Goal: Contribute content: Add original content to the website for others to see

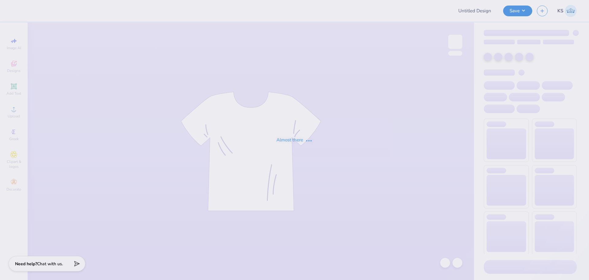
type input "Merch for Veritas Club"
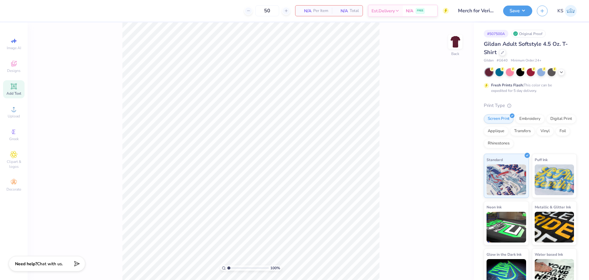
click at [17, 91] on span "Add Text" at bounding box center [13, 93] width 15 height 5
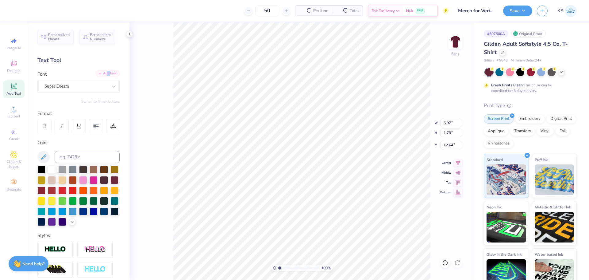
click at [104, 73] on div "Add Font" at bounding box center [107, 73] width 24 height 7
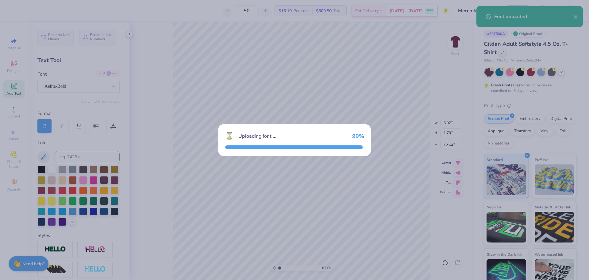
type input "6.23"
type input "1.78"
type input "12.61"
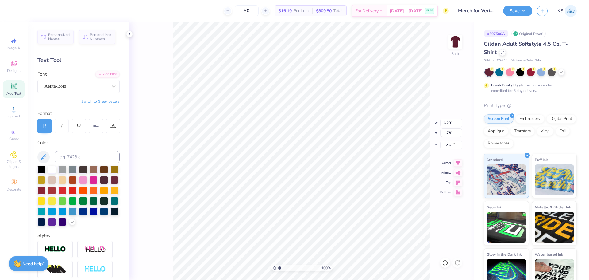
scroll to position [5, 1]
type textarea "VERITAS"
type input "10.18"
type input "1.85"
type input "12.58"
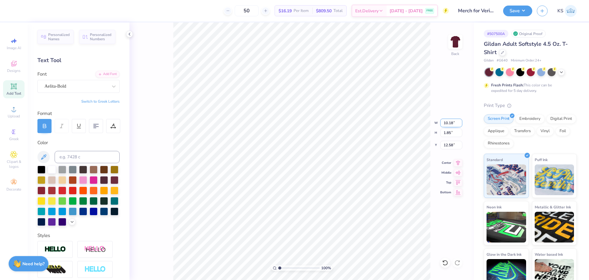
drag, startPoint x: 453, startPoint y: 122, endPoint x: 452, endPoint y: 119, distance: 3.6
click at [453, 122] on input "10.18" at bounding box center [451, 122] width 22 height 9
type input "12.00"
type input "2.18"
drag, startPoint x: 453, startPoint y: 142, endPoint x: 459, endPoint y: 136, distance: 9.1
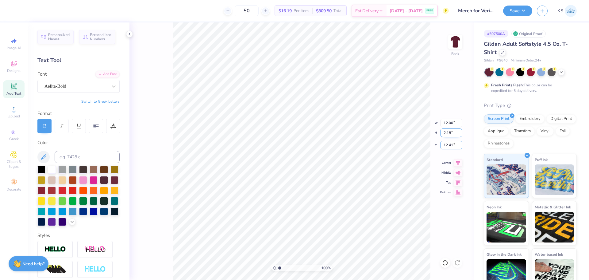
click at [454, 142] on input "12.41" at bounding box center [451, 145] width 22 height 9
type input "3.00"
click at [285, 267] on input "range" at bounding box center [298, 268] width 41 height 6
type input "1.26"
click at [281, 269] on input "range" at bounding box center [298, 268] width 41 height 6
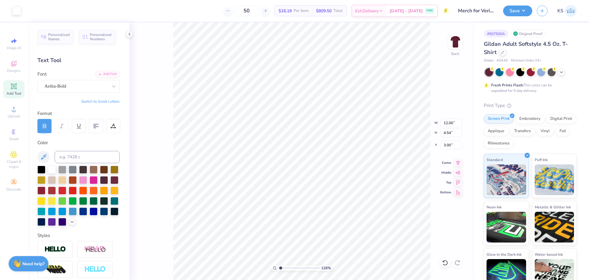
type input "4.54"
type textarea "est. 1992"
type input "11.97"
type input "2.21"
type input "5.35"
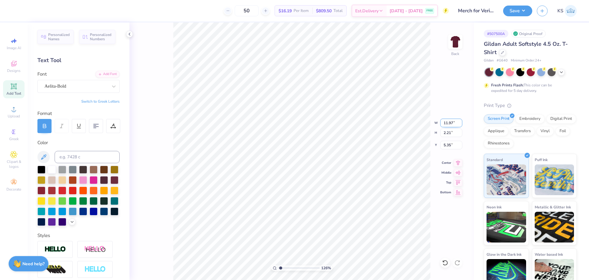
click at [450, 122] on input "11.97" at bounding box center [451, 122] width 22 height 9
type input "4.00"
type input "0.74"
type input "6.09"
type input "1.71"
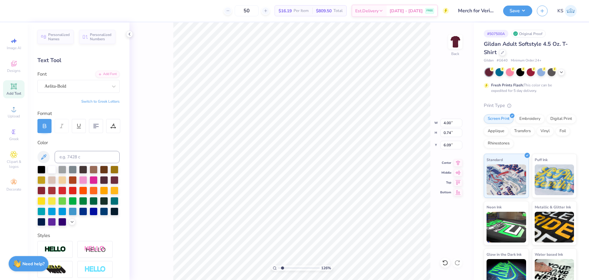
click at [283, 266] on input "range" at bounding box center [298, 268] width 41 height 6
type input "5.47"
drag, startPoint x: 278, startPoint y: 266, endPoint x: 265, endPoint y: 265, distance: 13.8
type input "1"
click at [278, 265] on input "range" at bounding box center [298, 268] width 41 height 6
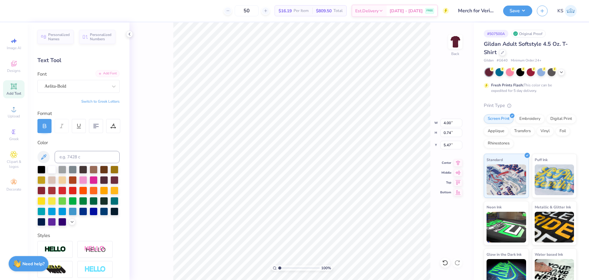
click at [105, 74] on div "Add Font" at bounding box center [107, 73] width 24 height 7
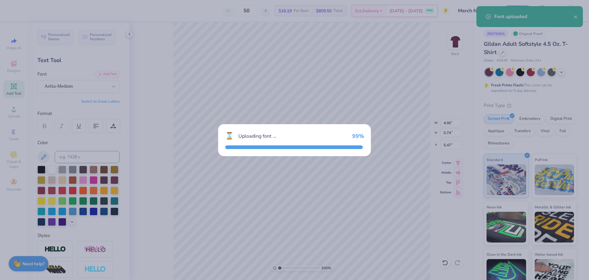
type input "3.86"
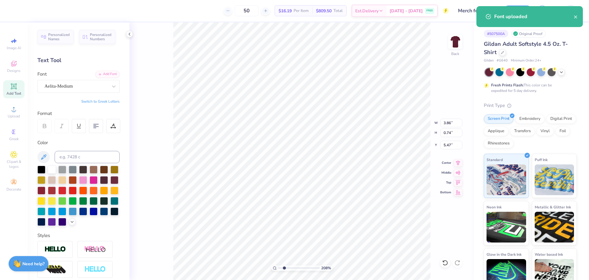
type input "2.08"
click at [284, 267] on input "range" at bounding box center [298, 268] width 41 height 6
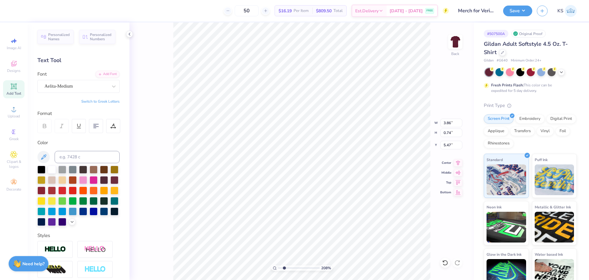
type input "12.00"
type input "2.18"
type input "3.00"
click at [96, 87] on div "Aelita-Bold" at bounding box center [76, 86] width 64 height 10
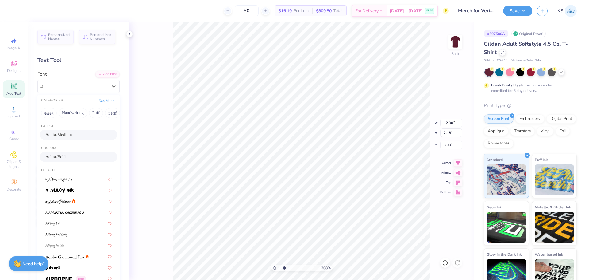
click at [72, 137] on span "Aelita-Medium" at bounding box center [58, 134] width 26 height 6
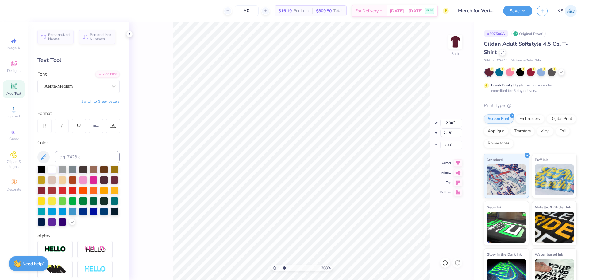
type input "11.66"
click at [448, 121] on input "11.66" at bounding box center [451, 122] width 22 height 9
type input "12.00"
type input "2.24"
click at [451, 141] on input "2.97" at bounding box center [451, 145] width 22 height 9
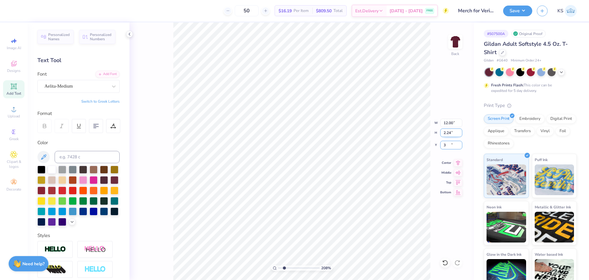
type input "3.00"
type input "3.86"
type input "0.74"
type input "5.47"
click at [453, 122] on input "3.86" at bounding box center [451, 122] width 22 height 9
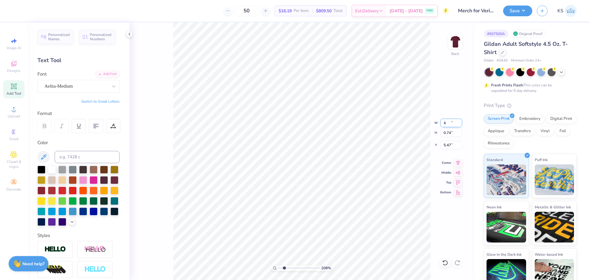
type input "4.00"
type input "0.76"
type input "5.46"
type input "3.50"
type input "0.67"
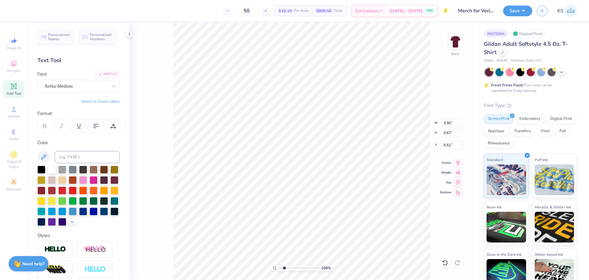
type input "5.49"
drag, startPoint x: 449, startPoint y: 145, endPoint x: 466, endPoint y: 145, distance: 16.6
click at [466, 145] on div "208 % Back W 3.50 3.50 " H 0.67 0.67 " Y 5.49 5.49 " Center Middle Top Bottom" at bounding box center [302, 150] width 345 height 257
click at [452, 145] on input "5.49" at bounding box center [451, 145] width 22 height 9
type input "5.50"
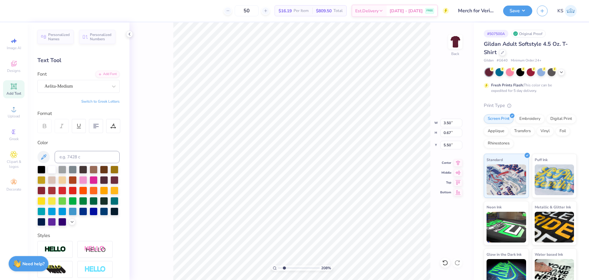
drag, startPoint x: 462, startPoint y: 161, endPoint x: 434, endPoint y: 171, distance: 29.1
click at [462, 160] on icon at bounding box center [458, 162] width 9 height 7
click at [280, 265] on div "208 %" at bounding box center [301, 150] width 257 height 257
drag, startPoint x: 284, startPoint y: 268, endPoint x: 287, endPoint y: 265, distance: 3.3
click at [283, 268] on input "range" at bounding box center [298, 268] width 41 height 6
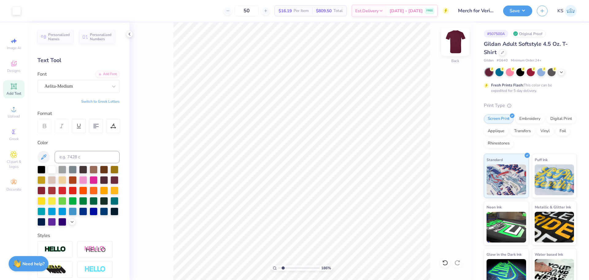
click at [459, 37] on img at bounding box center [455, 41] width 25 height 25
click at [17, 113] on div "Upload" at bounding box center [13, 112] width 21 height 18
click at [13, 113] on div "Upload" at bounding box center [13, 112] width 21 height 18
type input "1.34"
click at [281, 266] on input "range" at bounding box center [298, 268] width 41 height 6
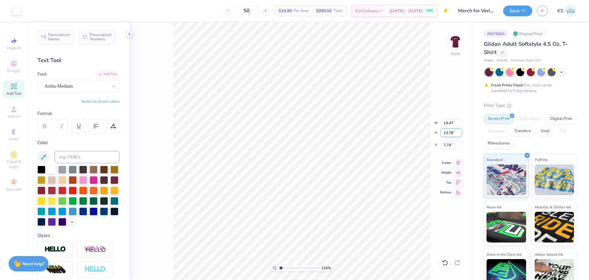
click at [450, 131] on input "13.78" at bounding box center [451, 132] width 22 height 9
click at [450, 114] on div "134 % Front W 14.47 14.47 " H 13.78 13.78 " Y 7.74 7.74 " Center Middle Top Bot…" at bounding box center [302, 150] width 345 height 257
click at [449, 124] on div "134 % Front W 14.47 H 13.78 Y 7.74 Center Middle Top Bottom" at bounding box center [302, 150] width 345 height 257
click at [448, 123] on input "14.47" at bounding box center [451, 122] width 22 height 9
type input "12.50"
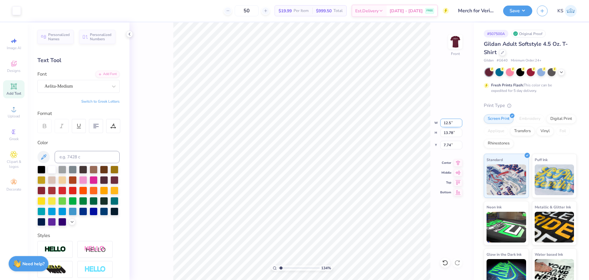
type input "11.90"
click at [454, 147] on input "8.67" at bounding box center [451, 145] width 22 height 9
type input "3.00"
drag, startPoint x: 281, startPoint y: 266, endPoint x: 284, endPoint y: 265, distance: 3.2
type input "2.23"
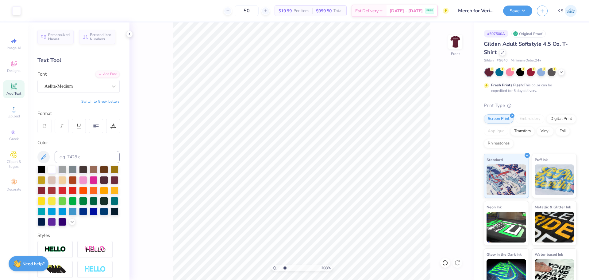
click at [285, 267] on input "range" at bounding box center [298, 268] width 41 height 6
click at [461, 37] on img at bounding box center [455, 41] width 25 height 25
click at [454, 43] on img at bounding box center [455, 41] width 25 height 25
click at [459, 38] on img at bounding box center [455, 41] width 25 height 25
click at [457, 44] on img at bounding box center [455, 41] width 25 height 25
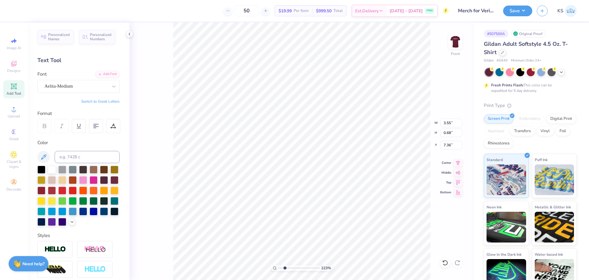
type input "15.65"
click at [16, 8] on div at bounding box center [16, 10] width 9 height 9
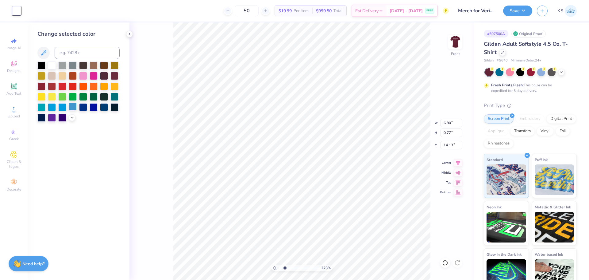
drag, startPoint x: 42, startPoint y: 95, endPoint x: 76, endPoint y: 108, distance: 36.2
click at [43, 95] on div at bounding box center [41, 97] width 8 height 8
type input "3.55"
type input "0.68"
type input "15.65"
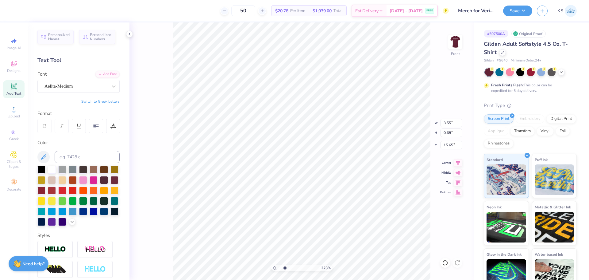
scroll to position [5, 1]
paste textarea "ROMANS 12:"
type textarea "ROMANS 12:2"
type input "5.70"
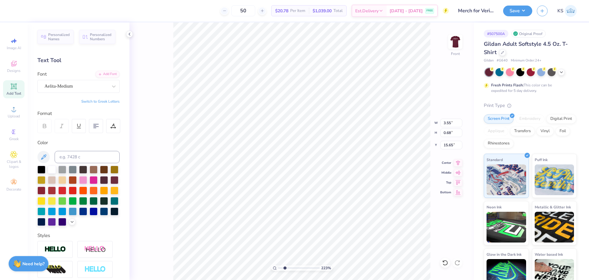
type input "0.67"
type input "6.80"
type input "0.77"
type input "14.13"
click at [454, 146] on input "14.13" at bounding box center [451, 145] width 22 height 9
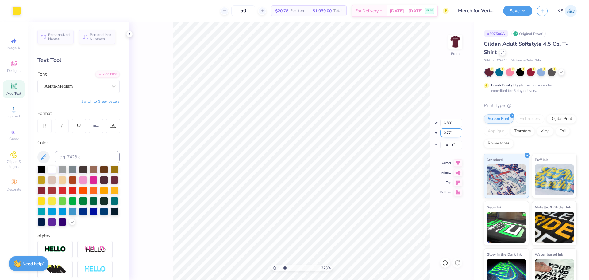
click at [455, 133] on input "0.77" at bounding box center [451, 132] width 22 height 9
type input "5.70"
type input "0.67"
type input "15.65"
click at [447, 132] on input "0.67" at bounding box center [451, 132] width 22 height 9
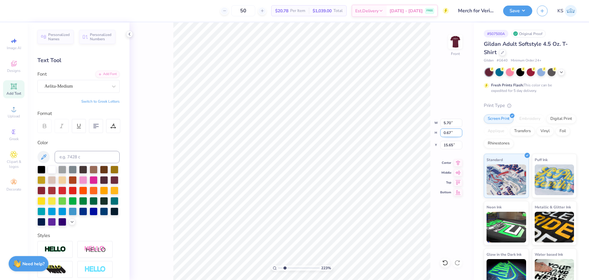
paste input "7"
type input "0.77"
type input "6.55"
type input "15.60"
type input "6.80"
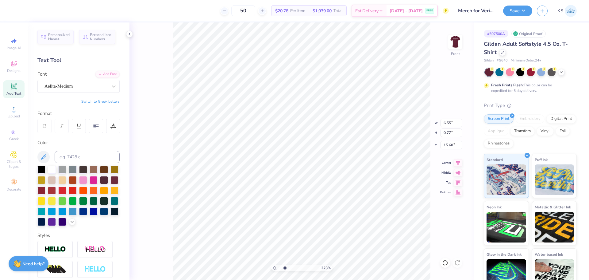
type input "14.13"
click at [456, 158] on icon at bounding box center [458, 161] width 9 height 7
click at [452, 144] on input "15.60" at bounding box center [451, 145] width 22 height 9
paste input "4.13"
type input "14.13"
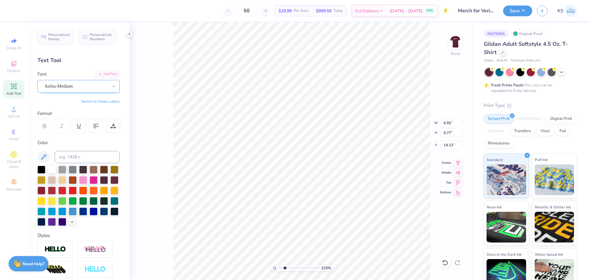
click at [61, 82] on div at bounding box center [75, 86] width 63 height 8
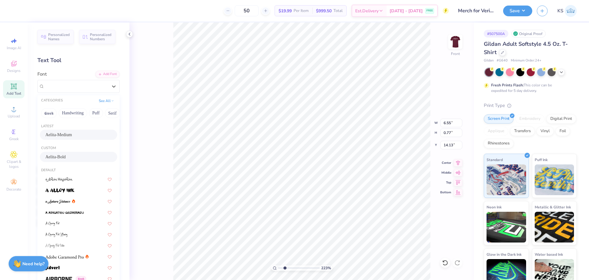
click at [63, 157] on span "Aelita-Bold" at bounding box center [55, 156] width 20 height 6
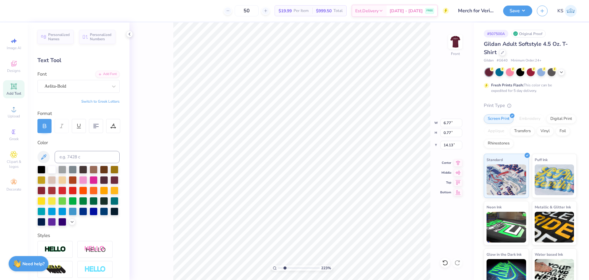
type input "6.77"
click at [447, 132] on input "0.77" at bounding box center [451, 132] width 22 height 9
drag, startPoint x: 458, startPoint y: 160, endPoint x: 454, endPoint y: 161, distance: 4.0
click at [458, 160] on icon at bounding box center [458, 161] width 9 height 7
drag, startPoint x: 283, startPoint y: 267, endPoint x: 272, endPoint y: 267, distance: 10.4
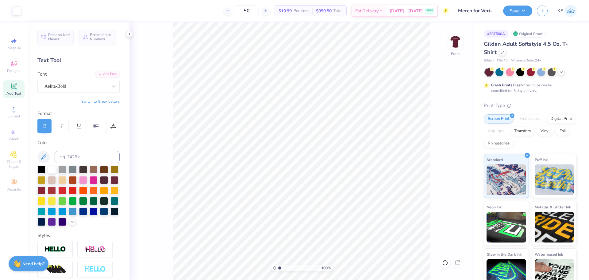
type input "1"
click at [278, 267] on input "range" at bounding box center [298, 268] width 41 height 6
click at [457, 52] on img at bounding box center [455, 41] width 25 height 25
click at [459, 40] on img at bounding box center [455, 41] width 25 height 25
click at [333, 181] on li "Group" at bounding box center [345, 185] width 48 height 12
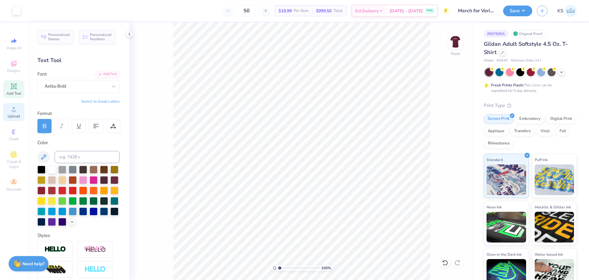
click at [12, 110] on circle at bounding box center [13, 110] width 3 height 3
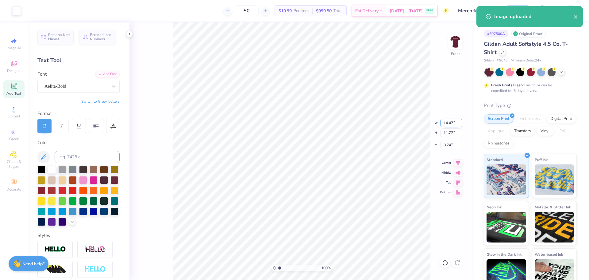
click at [449, 122] on input "14.47" at bounding box center [451, 122] width 22 height 9
type input "12.50"
type input "10.16"
drag, startPoint x: 450, startPoint y: 146, endPoint x: 451, endPoint y: 140, distance: 6.2
click at [451, 146] on input "9.54" at bounding box center [451, 145] width 22 height 9
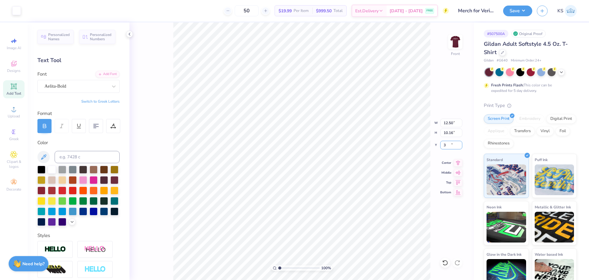
type input "3.00"
click at [282, 249] on li "Send to Back" at bounding box center [293, 252] width 48 height 12
click at [460, 44] on img at bounding box center [455, 41] width 25 height 25
click at [443, 48] on div "100 % Back W 12.00 12.00 " H 3.17 3.17 " Y 3.00 3.00 " Center Middle Top Bottom" at bounding box center [302, 150] width 345 height 257
click at [458, 41] on img at bounding box center [455, 41] width 25 height 25
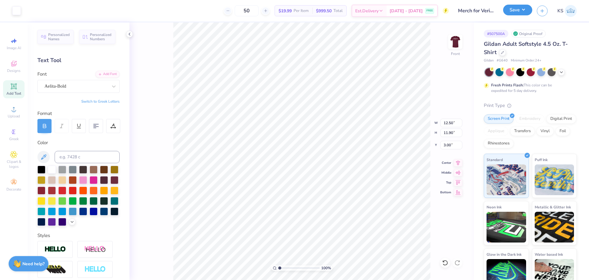
click at [516, 13] on button "Save" at bounding box center [517, 10] width 29 height 11
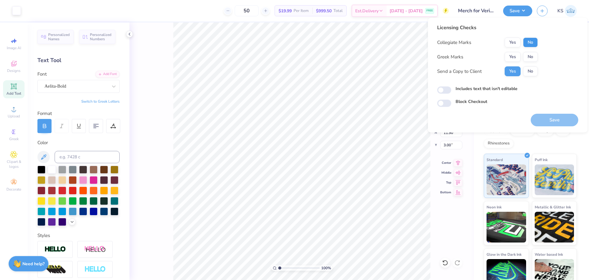
drag, startPoint x: 530, startPoint y: 35, endPoint x: 530, endPoint y: 39, distance: 4.0
click at [530, 37] on div "Licensing Checks Collegiate Marks Yes No Greek Marks Yes No Send a Copy to Clie…" at bounding box center [487, 52] width 101 height 57
click at [530, 40] on button "No" at bounding box center [530, 42] width 15 height 10
click at [532, 60] on button "No" at bounding box center [530, 57] width 15 height 10
click at [545, 121] on button "Save" at bounding box center [555, 120] width 48 height 13
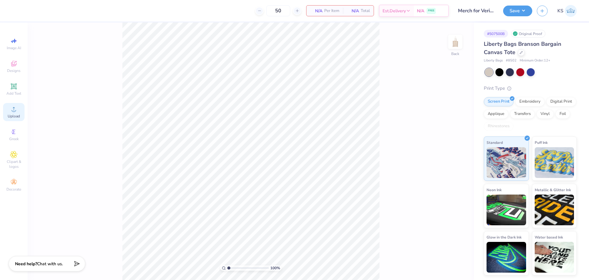
click at [11, 106] on icon at bounding box center [13, 108] width 7 height 7
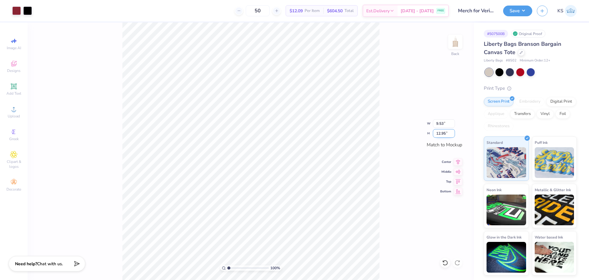
click at [444, 135] on input "12.95" at bounding box center [444, 133] width 22 height 9
type input "12"
type input "8.83"
type input "12.00"
click at [235, 268] on input "range" at bounding box center [247, 268] width 41 height 6
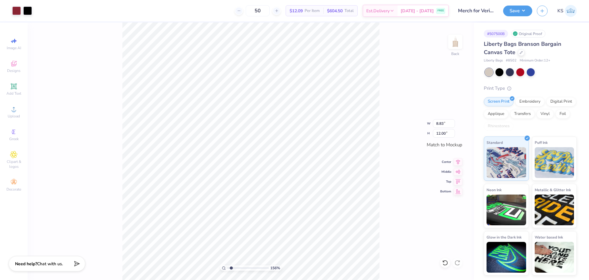
type input "1.63"
click at [231, 267] on input "range" at bounding box center [247, 268] width 41 height 6
click at [16, 12] on div at bounding box center [16, 10] width 9 height 9
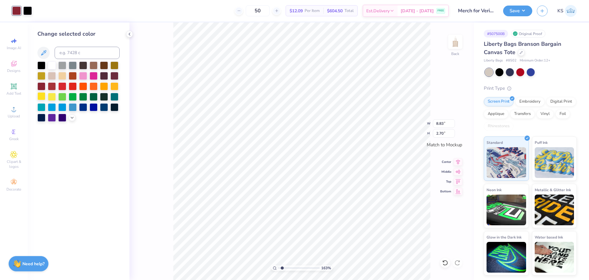
click at [41, 96] on div at bounding box center [41, 96] width 8 height 8
click at [29, 11] on div at bounding box center [27, 10] width 9 height 9
drag, startPoint x: 44, startPoint y: 96, endPoint x: 99, endPoint y: 106, distance: 56.1
click at [44, 96] on div at bounding box center [41, 96] width 8 height 8
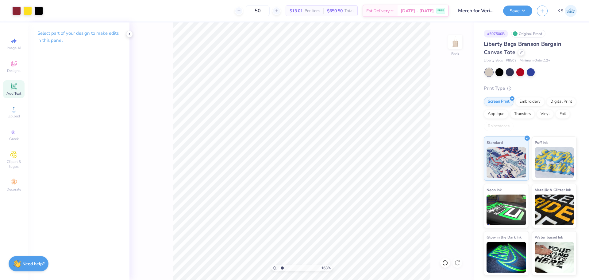
click at [18, 90] on div "Add Text" at bounding box center [13, 89] width 21 height 18
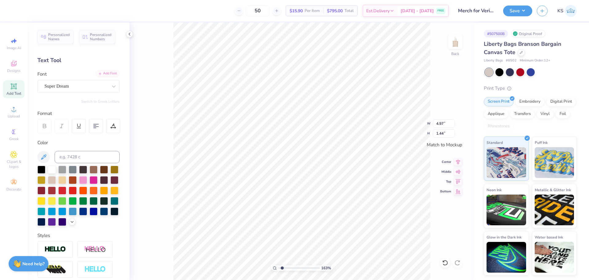
click at [106, 75] on div "Add Font" at bounding box center [107, 73] width 24 height 7
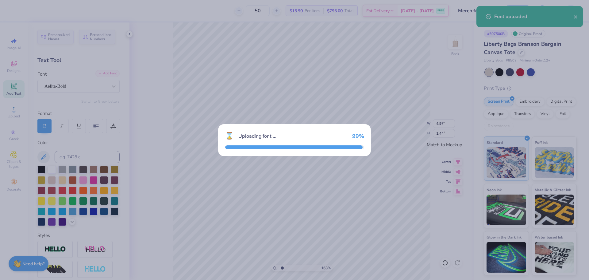
type input "5.19"
type input "1.48"
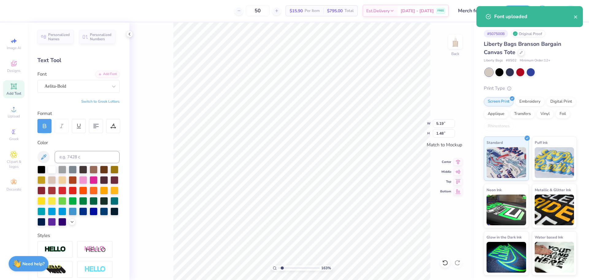
scroll to position [5, 1]
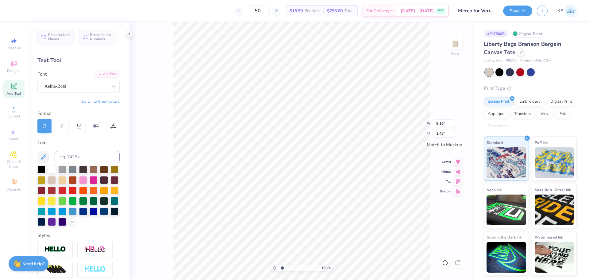
type textarea "VERITAS"
type input "8.47"
type input "1.54"
type input "8.83"
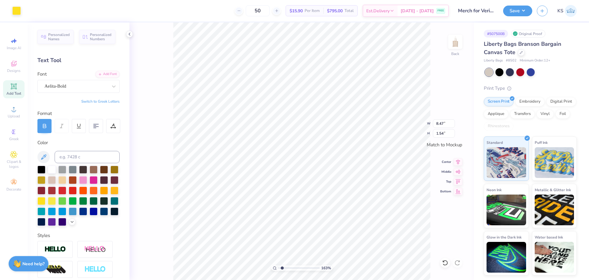
type input "1.60"
click at [447, 120] on input "8.83" at bounding box center [444, 123] width 22 height 9
click at [443, 124] on input "8.47" at bounding box center [444, 123] width 22 height 9
paste input "83"
type input "8.83"
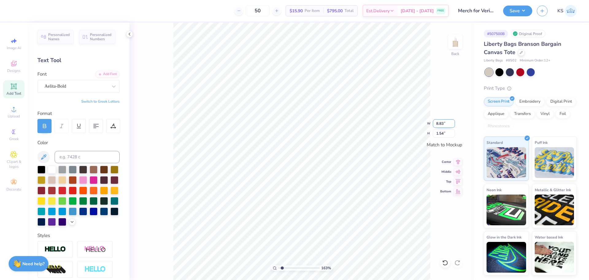
type input "1.60"
drag, startPoint x: 286, startPoint y: 264, endPoint x: 297, endPoint y: 263, distance: 11.1
click at [297, 265] on input "range" at bounding box center [298, 268] width 41 height 6
drag, startPoint x: 298, startPoint y: 266, endPoint x: 292, endPoint y: 264, distance: 5.8
click at [292, 265] on input "range" at bounding box center [298, 268] width 41 height 6
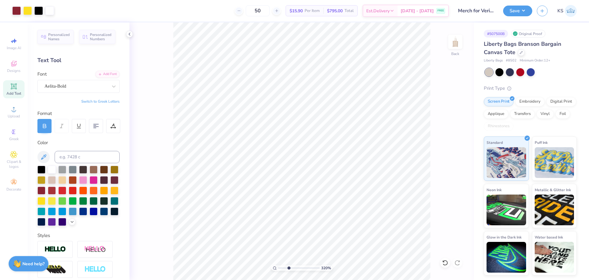
drag, startPoint x: 292, startPoint y: 267, endPoint x: 289, endPoint y: 265, distance: 3.6
type input "3.27"
click at [289, 266] on input "range" at bounding box center [298, 268] width 41 height 6
type textarea "est. 1992"
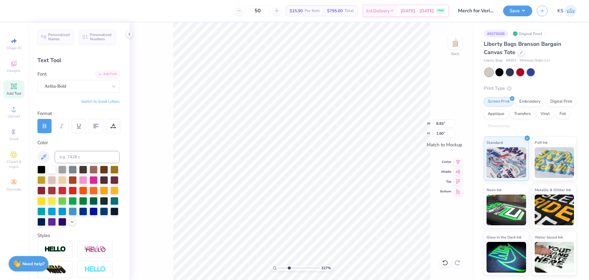
scroll to position [5, 2]
type input "8.81"
type input "1.62"
click at [442, 122] on input "8.81" at bounding box center [444, 123] width 22 height 9
type input "3.00"
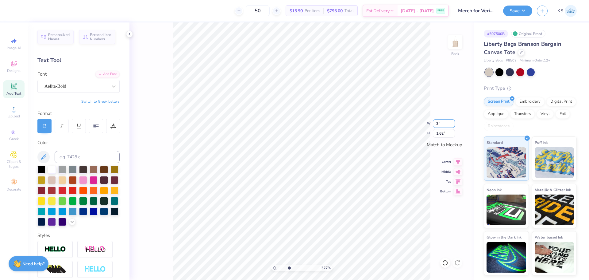
type input "0.55"
type input "2.92"
type input "0.56"
click at [446, 122] on input "2.92" at bounding box center [444, 123] width 22 height 9
click at [444, 125] on input "3.00" at bounding box center [444, 123] width 22 height 9
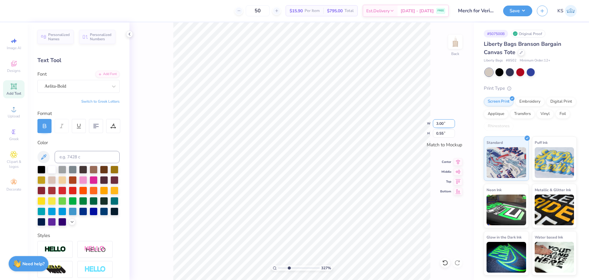
paste input "2.92"
type input "2.92"
type input "0.54"
click at [40, 168] on div at bounding box center [41, 169] width 8 height 8
type input "8.83"
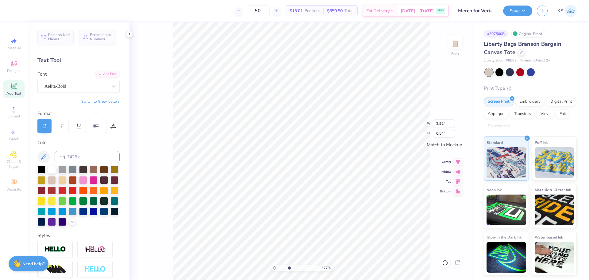
type input "1.60"
click at [45, 187] on div at bounding box center [41, 190] width 8 height 8
drag, startPoint x: 287, startPoint y: 266, endPoint x: 257, endPoint y: 268, distance: 30.1
type input "1"
click at [278, 268] on input "range" at bounding box center [298, 268] width 41 height 6
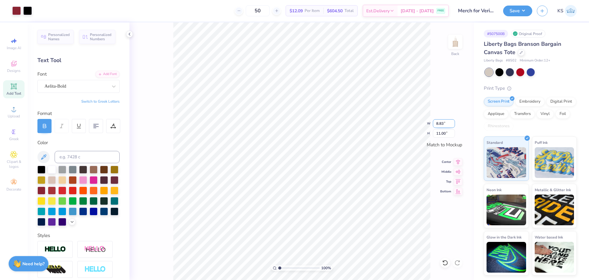
click at [444, 124] on input "8.83" at bounding box center [444, 123] width 22 height 9
type input "9.00"
type input "11.21"
click at [29, 9] on div at bounding box center [27, 10] width 9 height 9
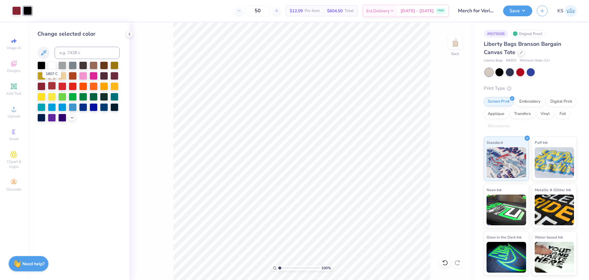
click at [52, 84] on div at bounding box center [52, 86] width 8 height 8
click at [25, 11] on div at bounding box center [27, 10] width 9 height 9
click at [52, 87] on div at bounding box center [52, 86] width 8 height 8
click at [43, 87] on div at bounding box center [41, 86] width 8 height 8
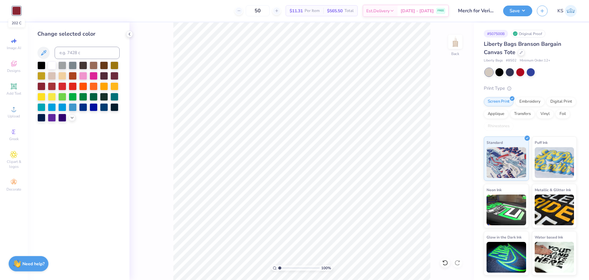
drag, startPoint x: 19, startPoint y: 12, endPoint x: 35, endPoint y: 48, distance: 39.3
click at [19, 12] on div at bounding box center [16, 10] width 9 height 9
click at [43, 67] on div at bounding box center [41, 65] width 8 height 8
click at [444, 264] on icon at bounding box center [445, 262] width 6 height 6
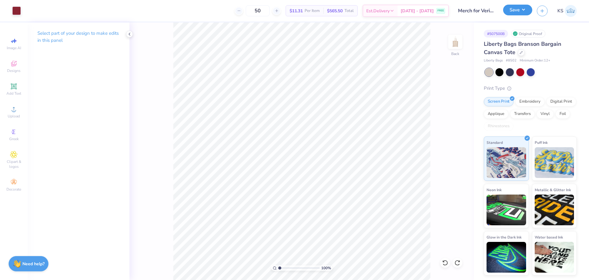
click at [509, 11] on button "Save" at bounding box center [517, 10] width 29 height 11
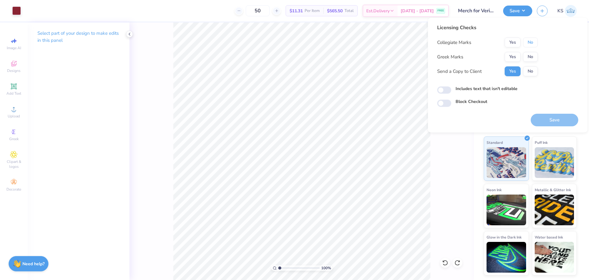
drag, startPoint x: 526, startPoint y: 44, endPoint x: 528, endPoint y: 49, distance: 5.8
click at [527, 44] on button "No" at bounding box center [530, 42] width 15 height 10
click at [528, 61] on button "No" at bounding box center [530, 57] width 15 height 10
drag, startPoint x: 548, startPoint y: 122, endPoint x: 553, endPoint y: 132, distance: 11.0
click at [548, 122] on button "Save" at bounding box center [555, 120] width 48 height 13
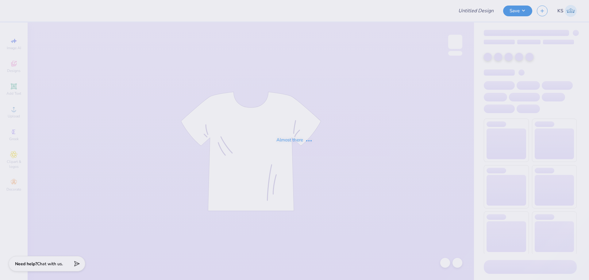
type input "Merch for Veritas Club"
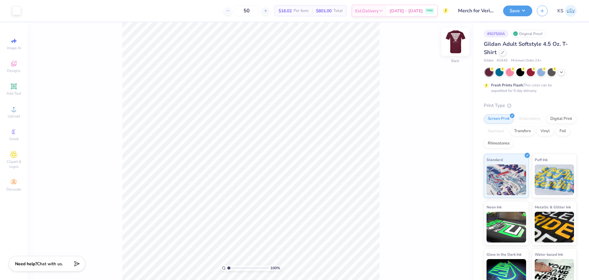
click at [456, 42] on img at bounding box center [455, 41] width 25 height 25
click at [15, 111] on circle at bounding box center [13, 110] width 3 height 3
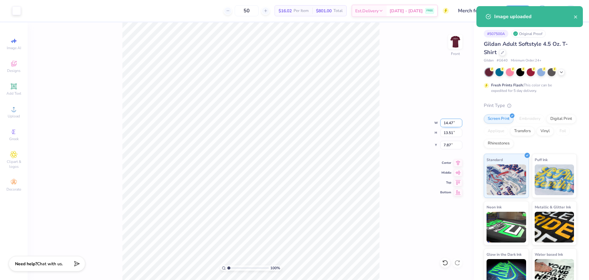
click at [452, 123] on input "14.47" at bounding box center [451, 122] width 22 height 9
type input "12.50"
type input "11.67"
click at [453, 144] on input "8.79" at bounding box center [451, 145] width 22 height 9
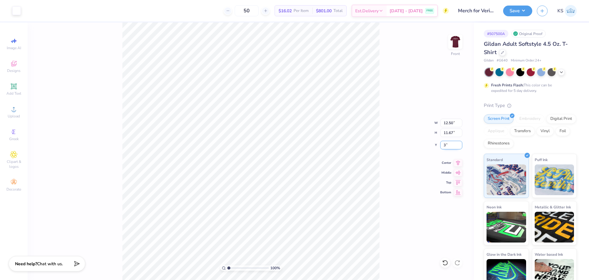
type input "3.00"
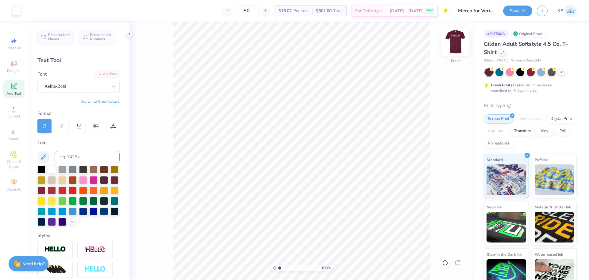
click at [458, 41] on img at bounding box center [455, 41] width 25 height 25
click at [458, 41] on img at bounding box center [455, 42] width 12 height 12
click at [511, 11] on button "Save" at bounding box center [517, 10] width 29 height 11
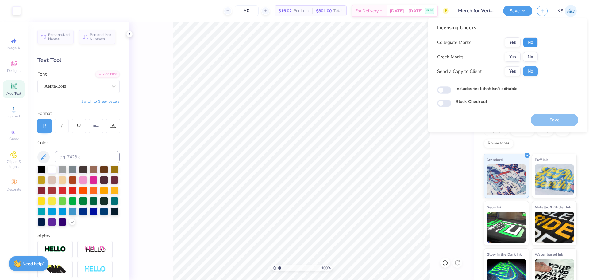
click at [530, 44] on button "No" at bounding box center [530, 42] width 15 height 10
drag, startPoint x: 529, startPoint y: 51, endPoint x: 529, endPoint y: 65, distance: 13.5
click at [530, 58] on button "No" at bounding box center [530, 57] width 15 height 10
click at [540, 118] on button "Save" at bounding box center [555, 120] width 48 height 13
